Goal: Information Seeking & Learning: Learn about a topic

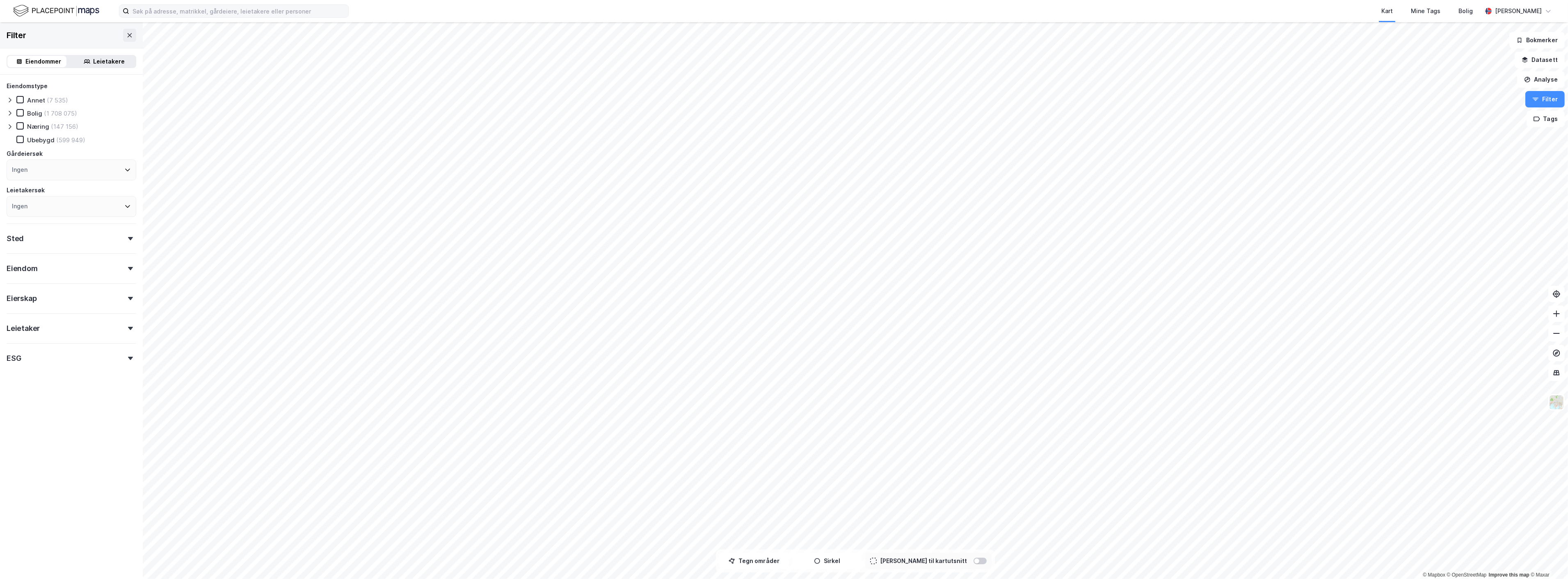
click at [128, 37] on button at bounding box center [130, 35] width 13 height 13
click at [149, 10] on input at bounding box center [239, 11] width 219 height 12
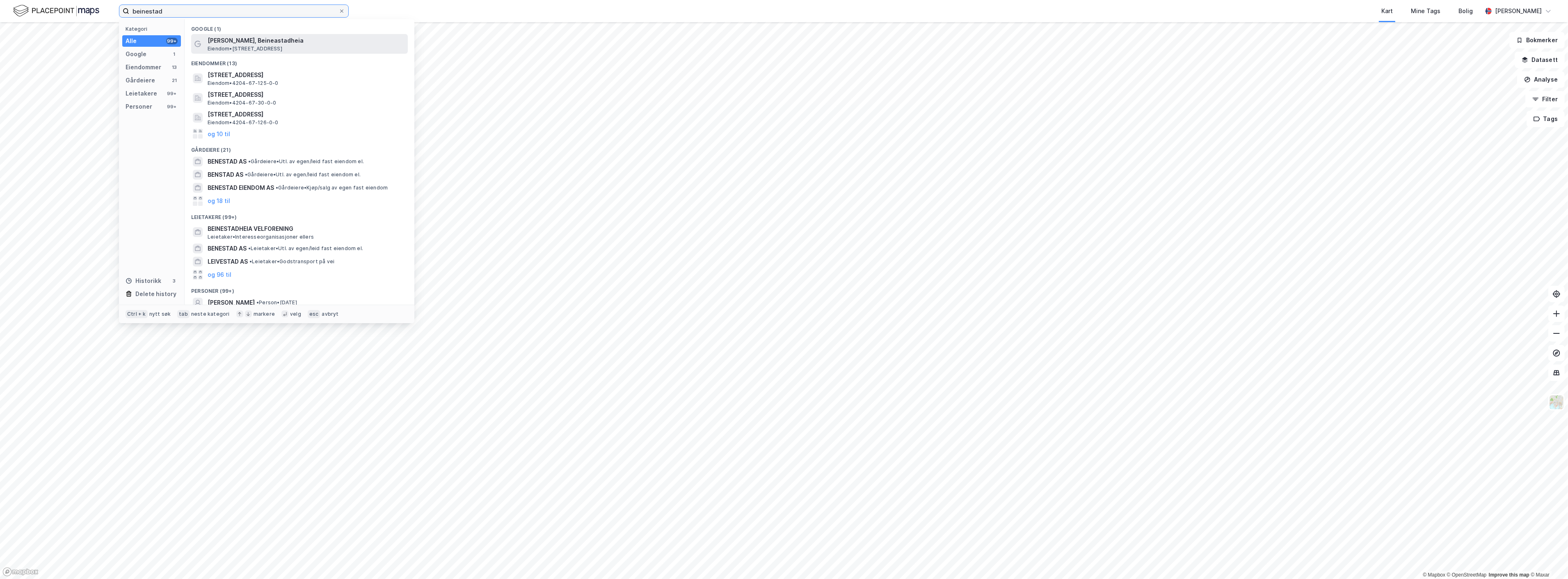
type input "beinestad"
click at [264, 42] on span "[PERSON_NAME], Beineastadheia" at bounding box center [306, 41] width 197 height 10
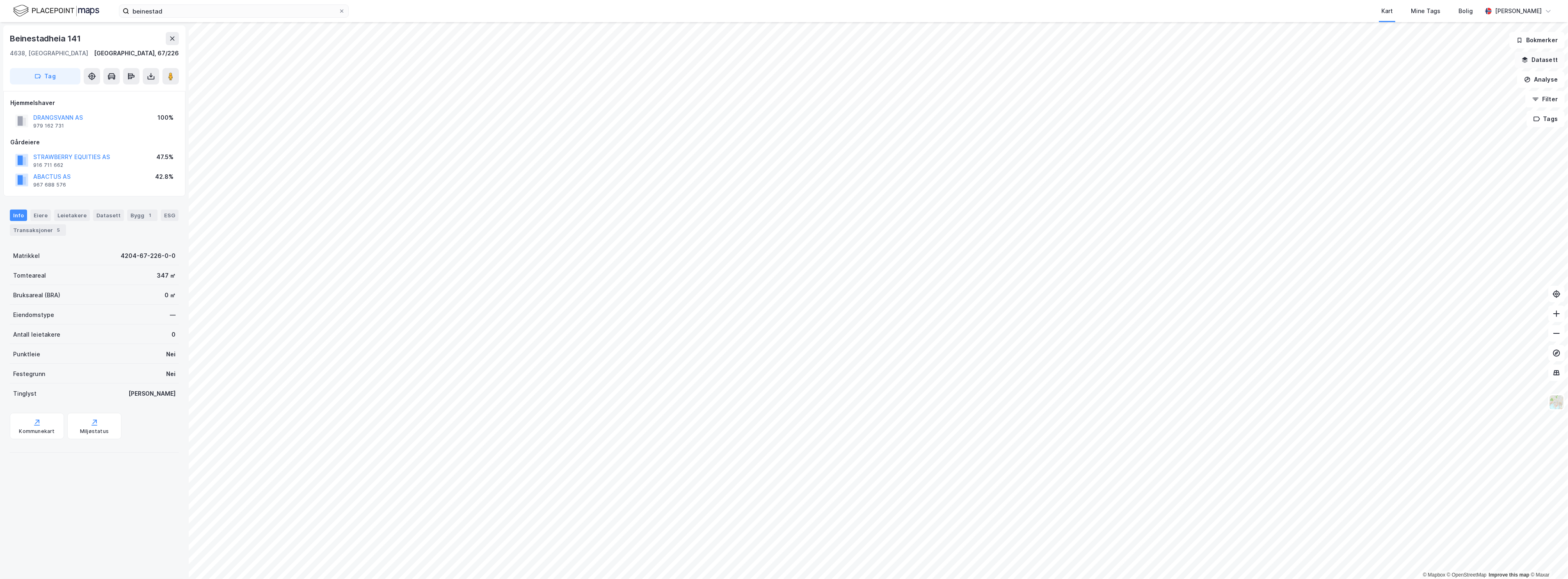
click at [1551, 62] on button "Datasett" at bounding box center [1539, 60] width 50 height 16
click at [1428, 116] on div "Energi & Fysisk Klimarisiko" at bounding box center [1486, 110] width 144 height 19
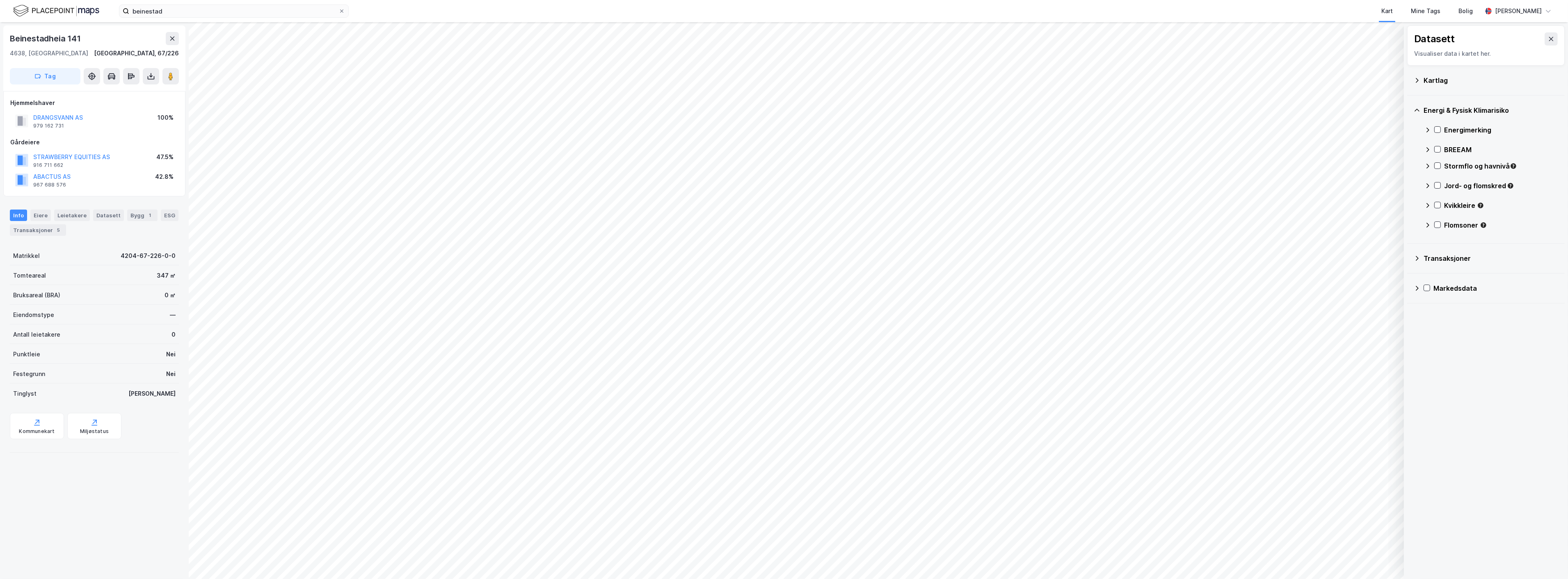
click at [1423, 83] on div "Kartlag" at bounding box center [1486, 80] width 144 height 19
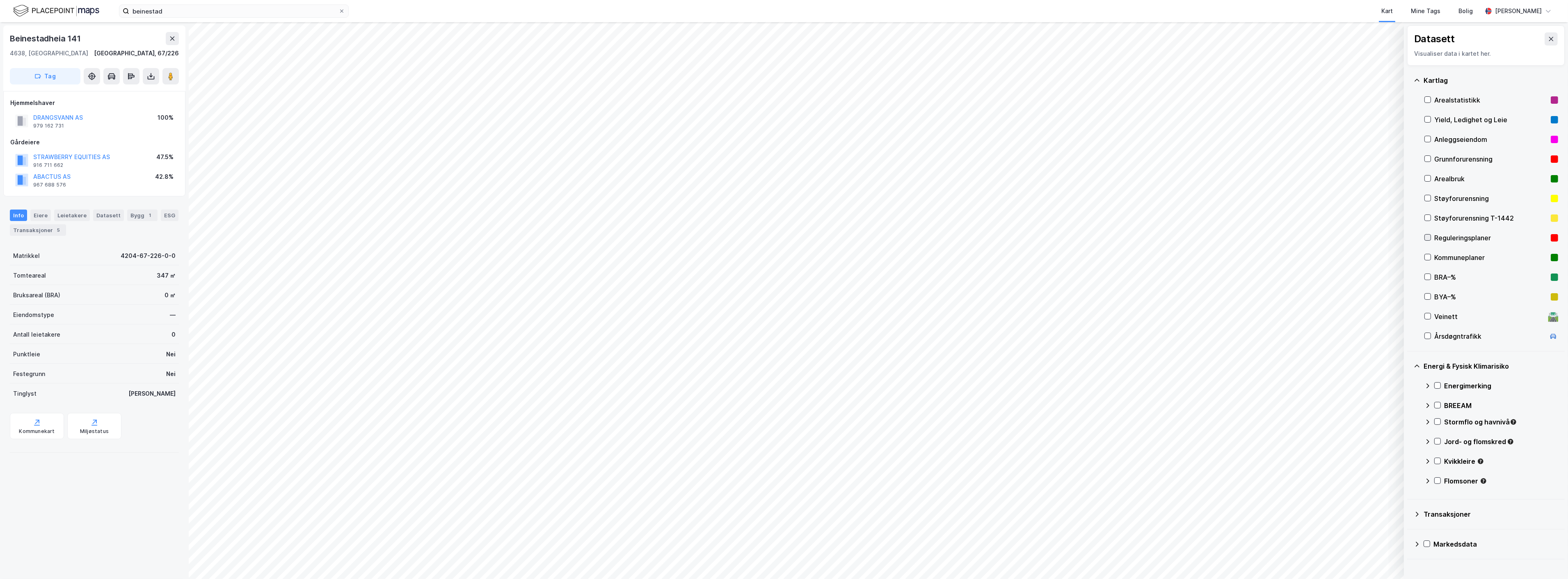
click at [1426, 238] on icon at bounding box center [1427, 237] width 5 height 5
click at [1549, 38] on icon at bounding box center [1551, 39] width 4 height 4
